Goal: Task Accomplishment & Management: Manage account settings

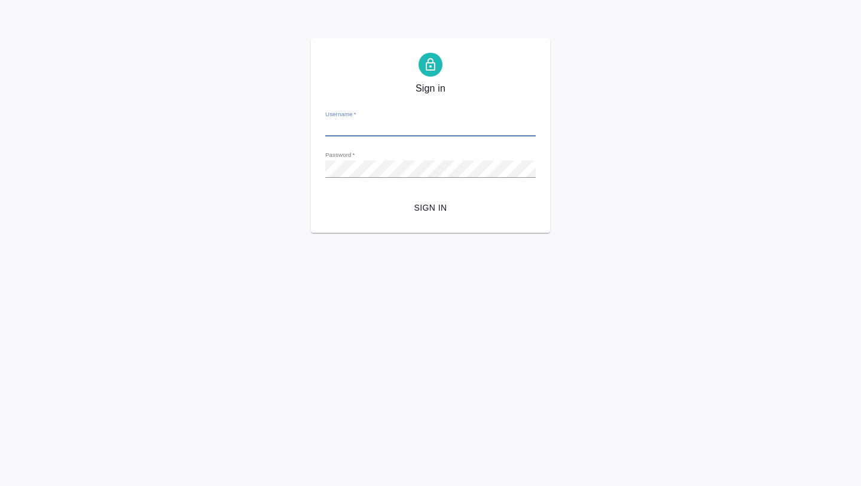
type input "[EMAIL_ADDRESS][DOMAIN_NAME]"
click at [431, 212] on span "Sign in" at bounding box center [430, 207] width 191 height 15
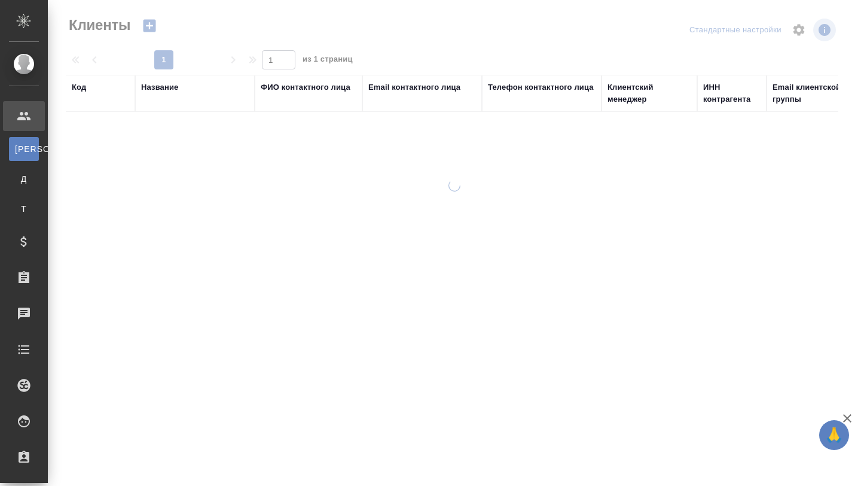
select select "RU"
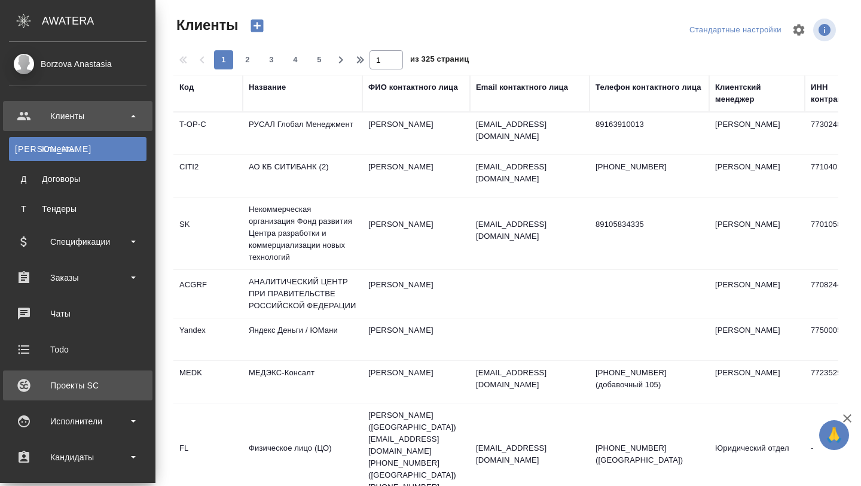
click at [79, 390] on div "Проекты SC" at bounding box center [78, 385] width 138 height 18
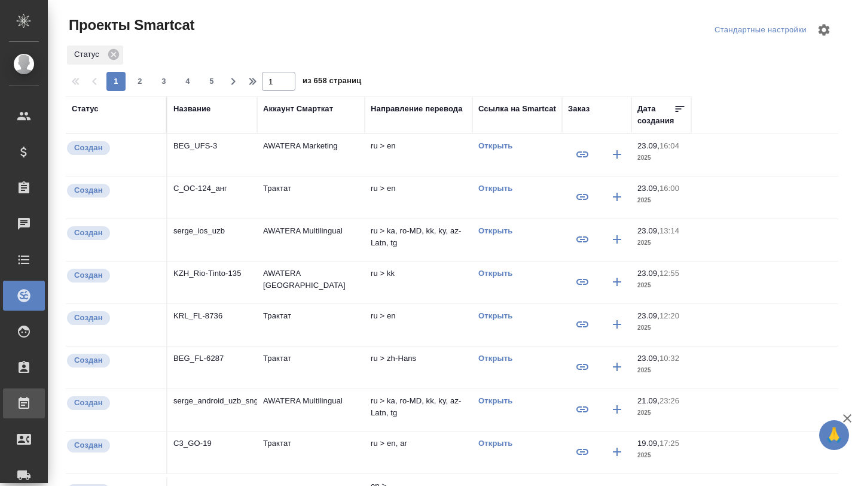
click at [29, 399] on icon at bounding box center [24, 403] width 14 height 14
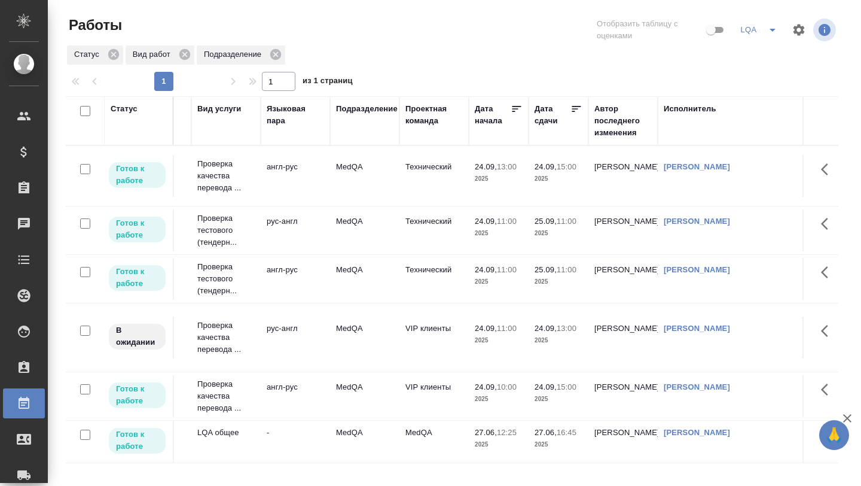
scroll to position [0, 191]
click at [575, 107] on icon at bounding box center [577, 109] width 12 height 12
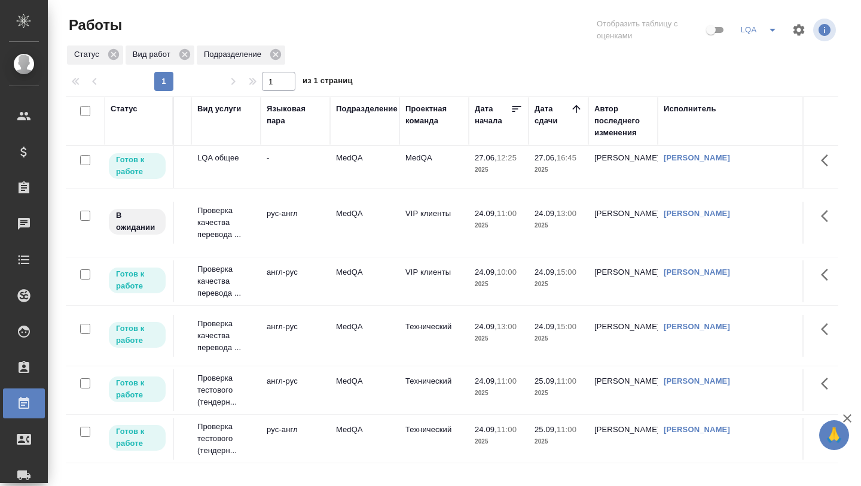
click at [575, 107] on icon at bounding box center [577, 109] width 12 height 12
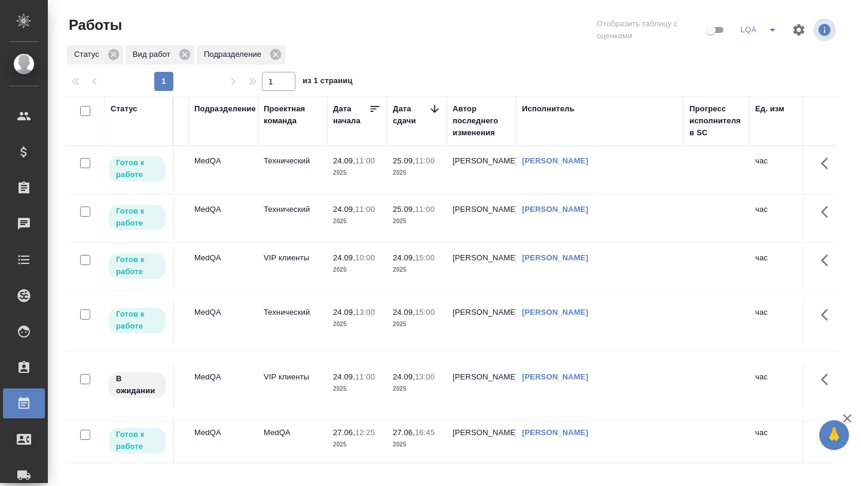
scroll to position [0, 333]
click at [432, 110] on icon at bounding box center [434, 109] width 8 height 8
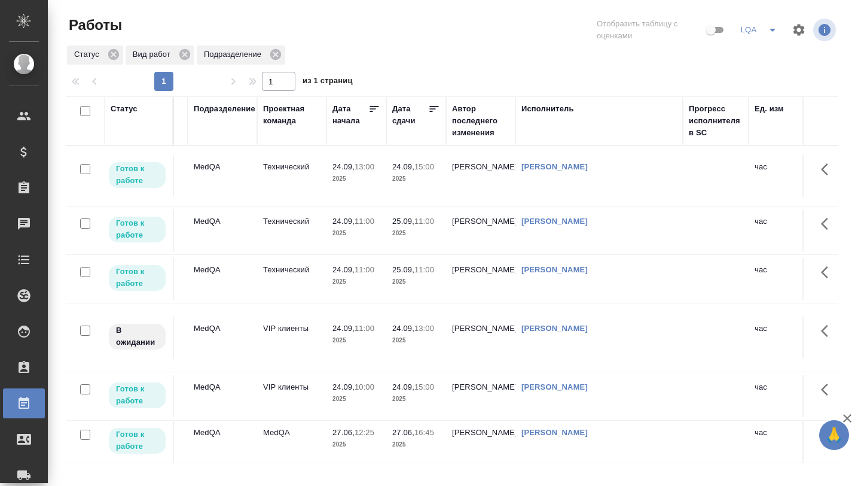
click at [432, 110] on icon at bounding box center [434, 109] width 12 height 12
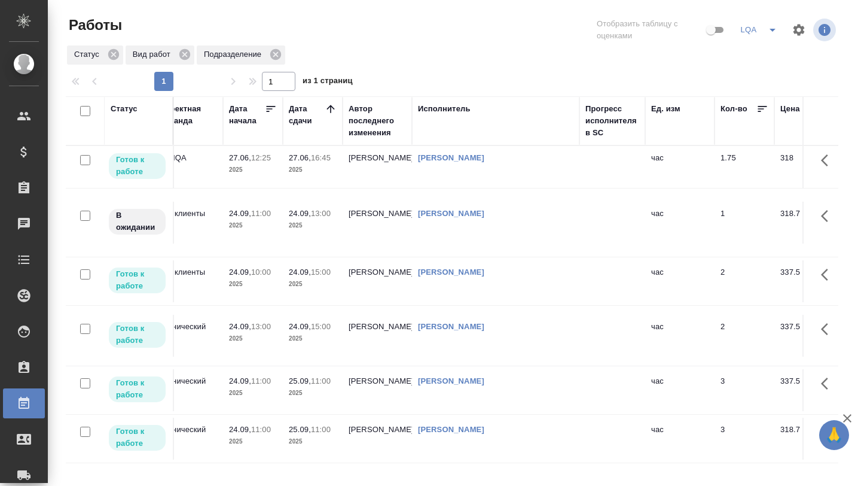
scroll to position [0, 437]
click at [329, 111] on icon at bounding box center [331, 109] width 12 height 12
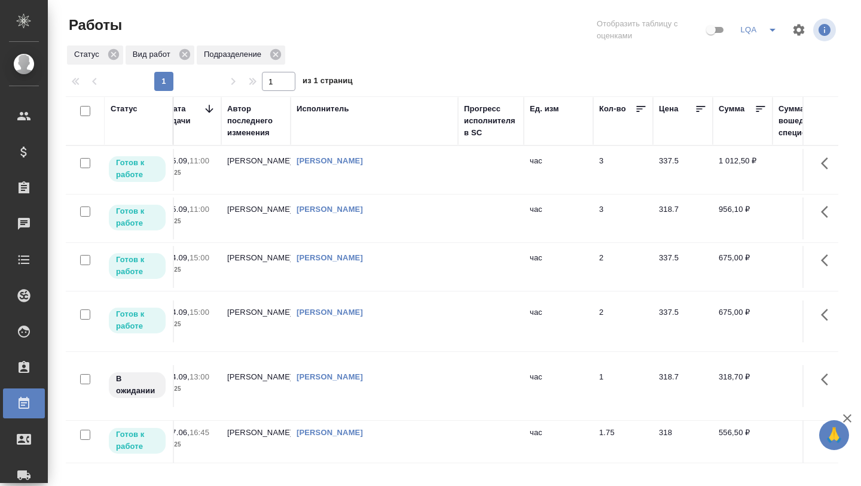
scroll to position [0, 0]
